Goal: Task Accomplishment & Management: Complete application form

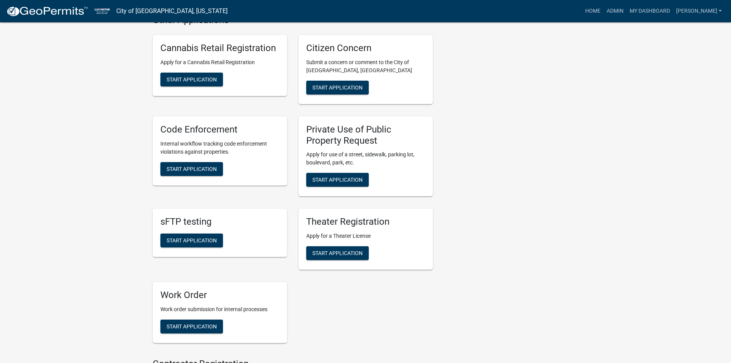
scroll to position [460, 0]
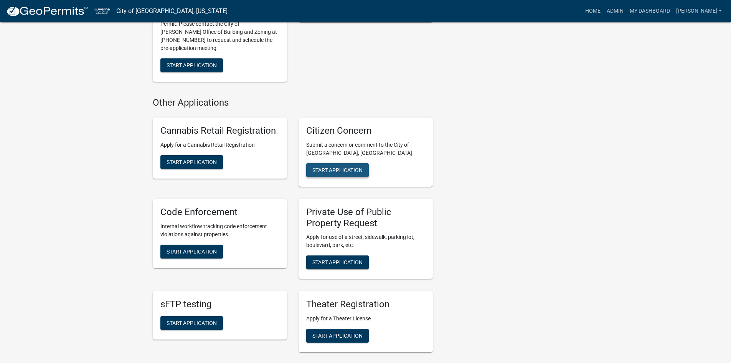
click at [350, 167] on span "Start Application" at bounding box center [337, 170] width 50 height 6
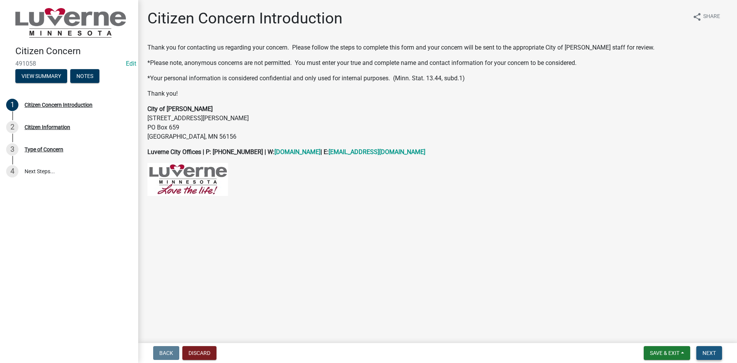
click at [702, 351] on button "Next" at bounding box center [709, 353] width 26 height 14
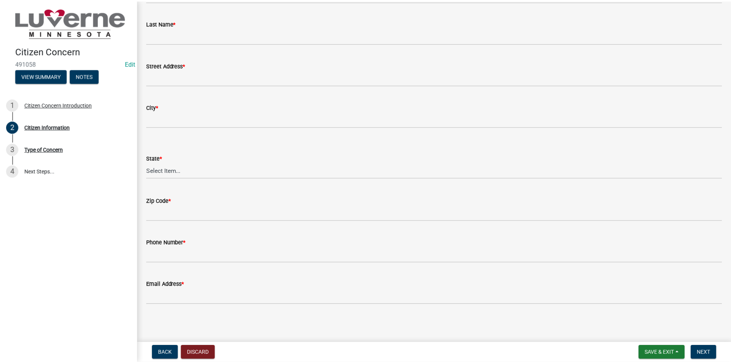
scroll to position [90, 0]
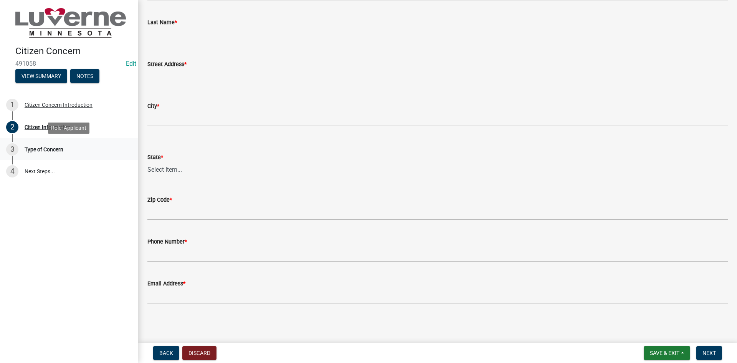
click at [60, 145] on div "3 Type of Concern" at bounding box center [66, 149] width 120 height 12
click at [52, 149] on div "Type of Concern" at bounding box center [44, 149] width 39 height 5
click at [208, 350] on button "Discard" at bounding box center [199, 353] width 34 height 14
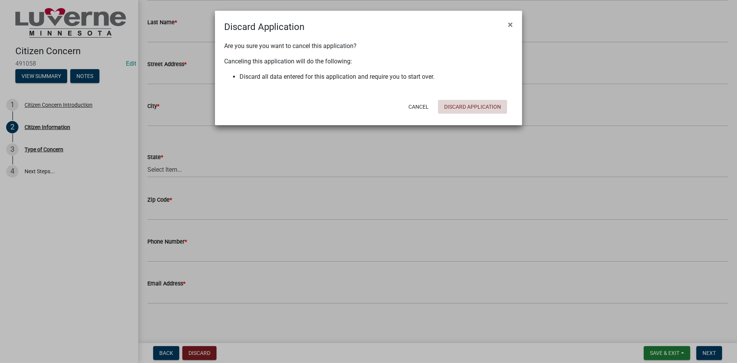
click at [484, 106] on button "Discard Application" at bounding box center [472, 107] width 69 height 14
